Goal: Find contact information: Obtain details needed to contact an individual or organization

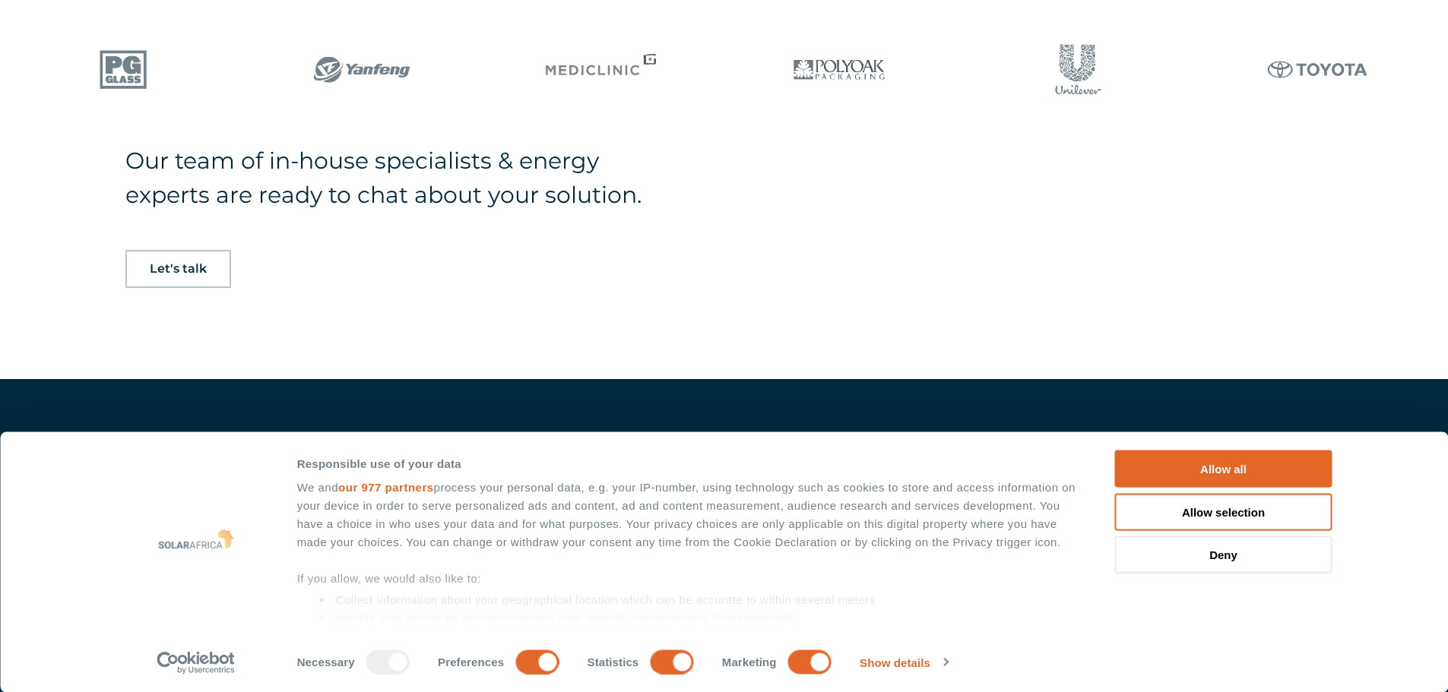
scroll to position [1267, 0]
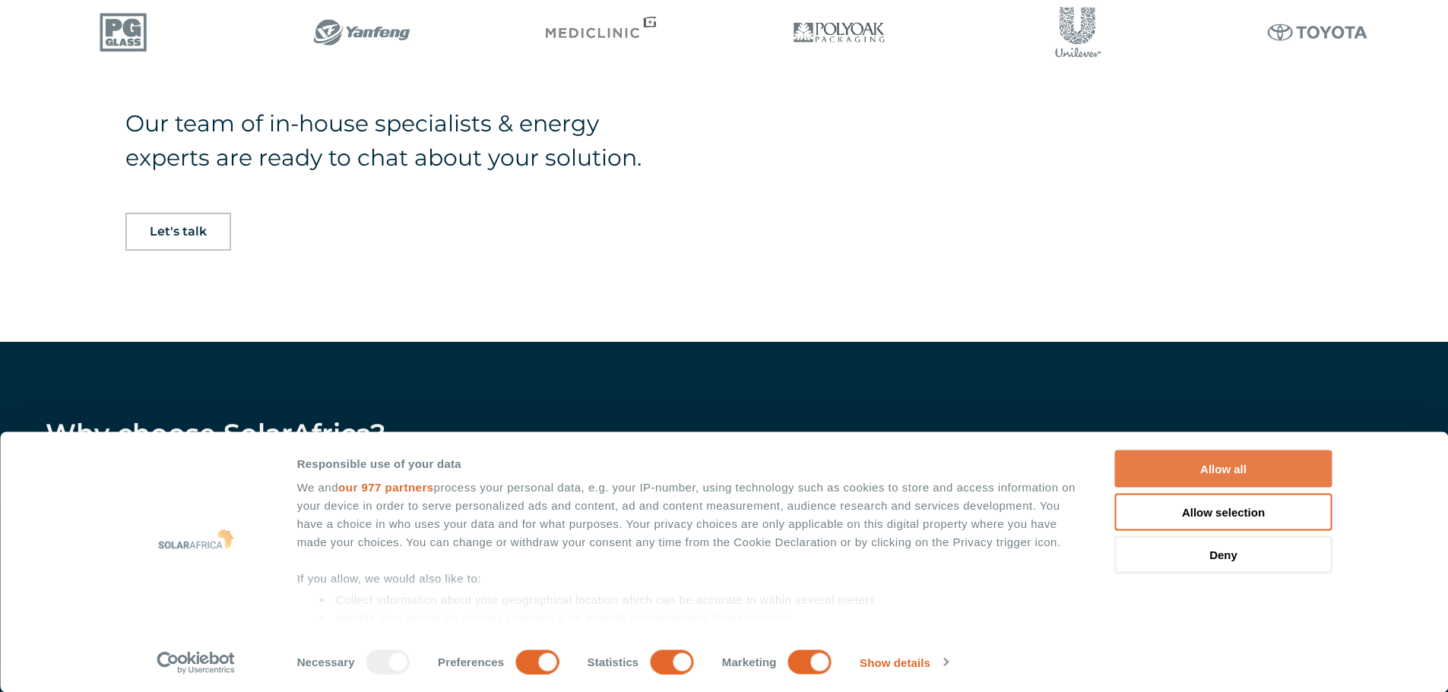
click at [1200, 463] on button "Allow all" at bounding box center [1223, 469] width 217 height 37
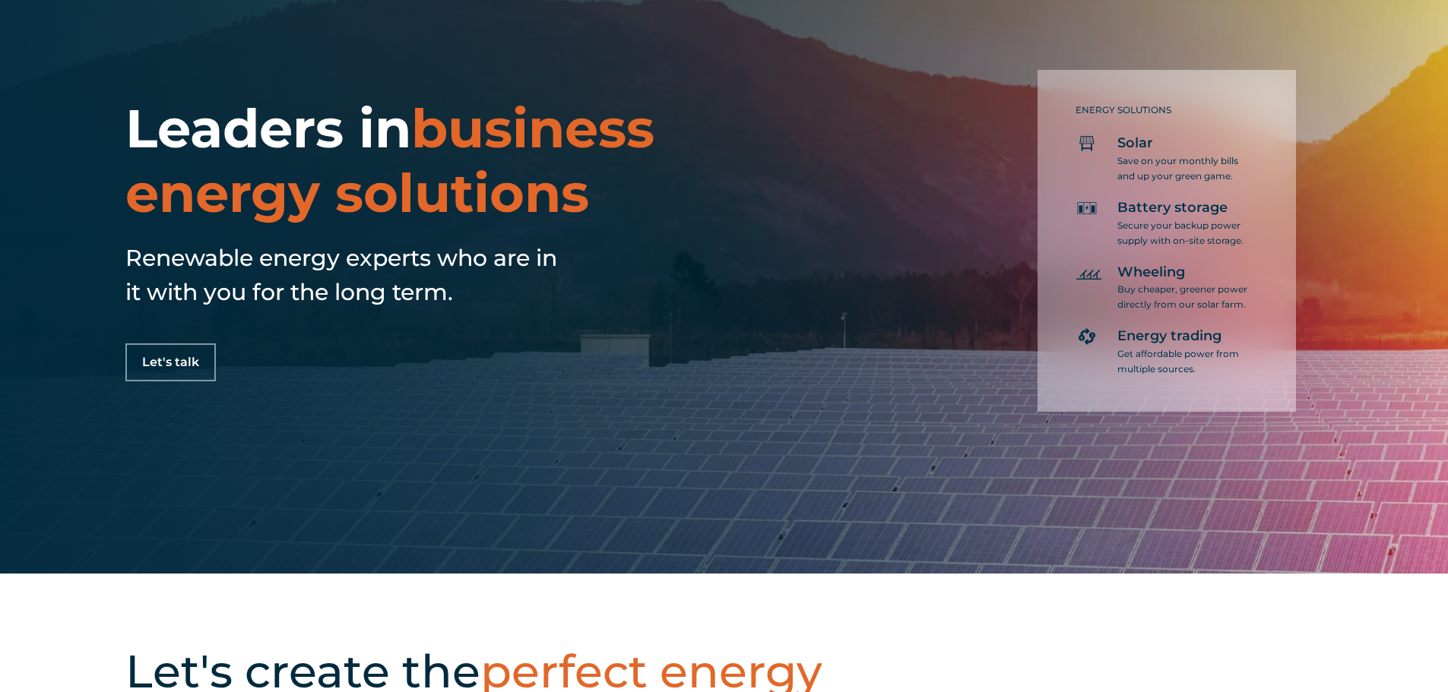
scroll to position [0, 0]
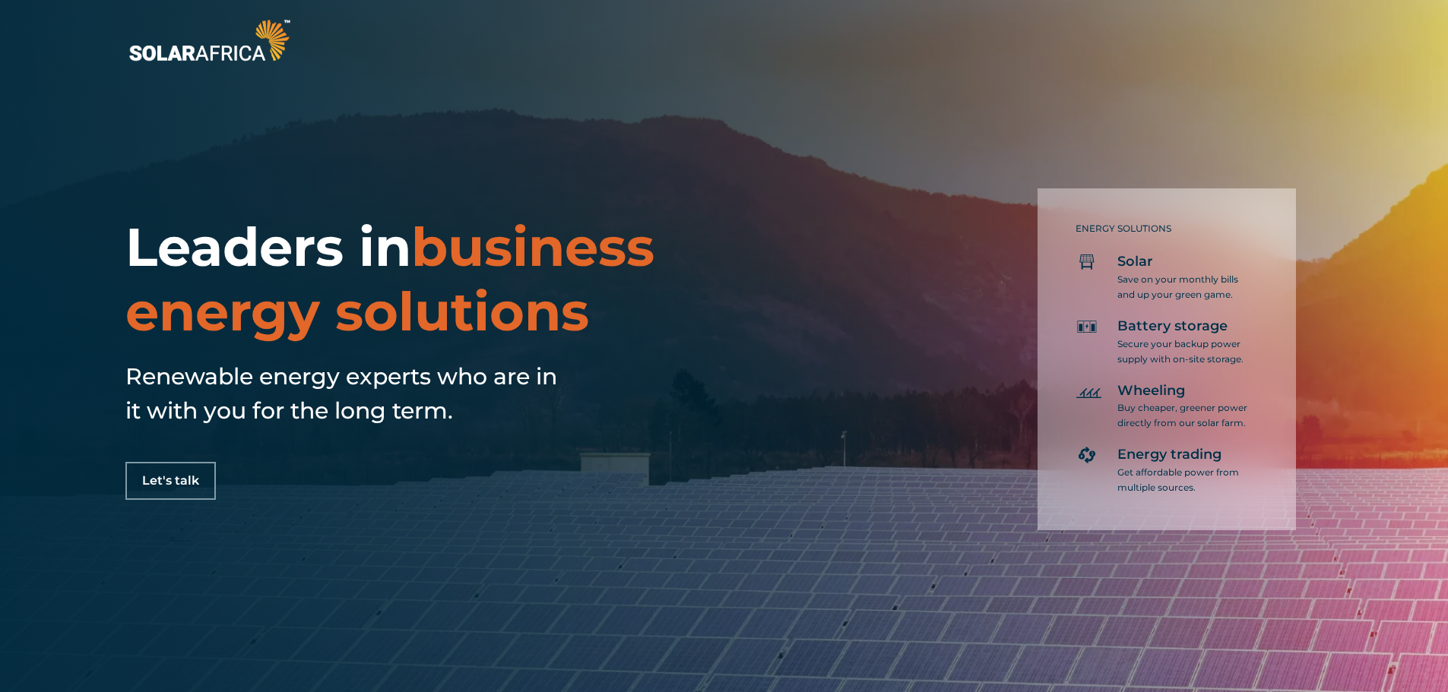
click at [176, 471] on link "Let's talk" at bounding box center [170, 481] width 90 height 38
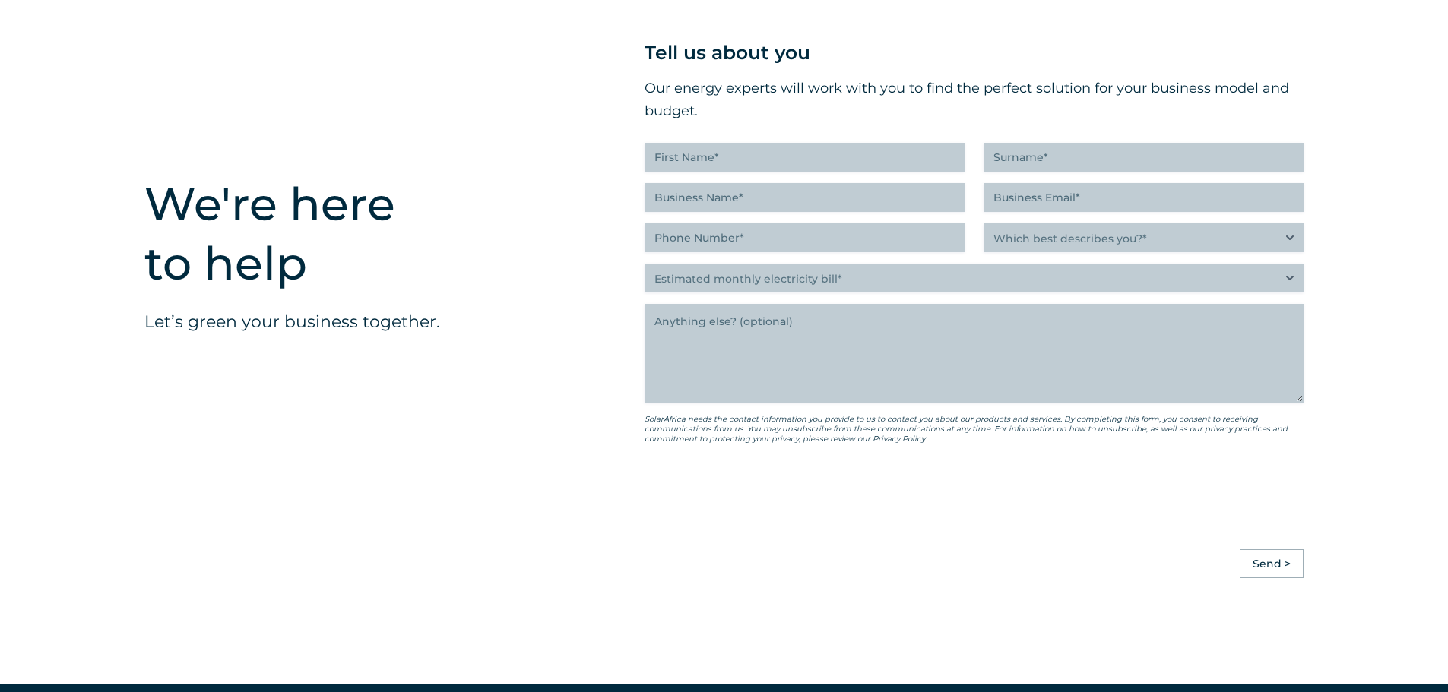
scroll to position [3814, 0]
